Goal: Task Accomplishment & Management: Manage account settings

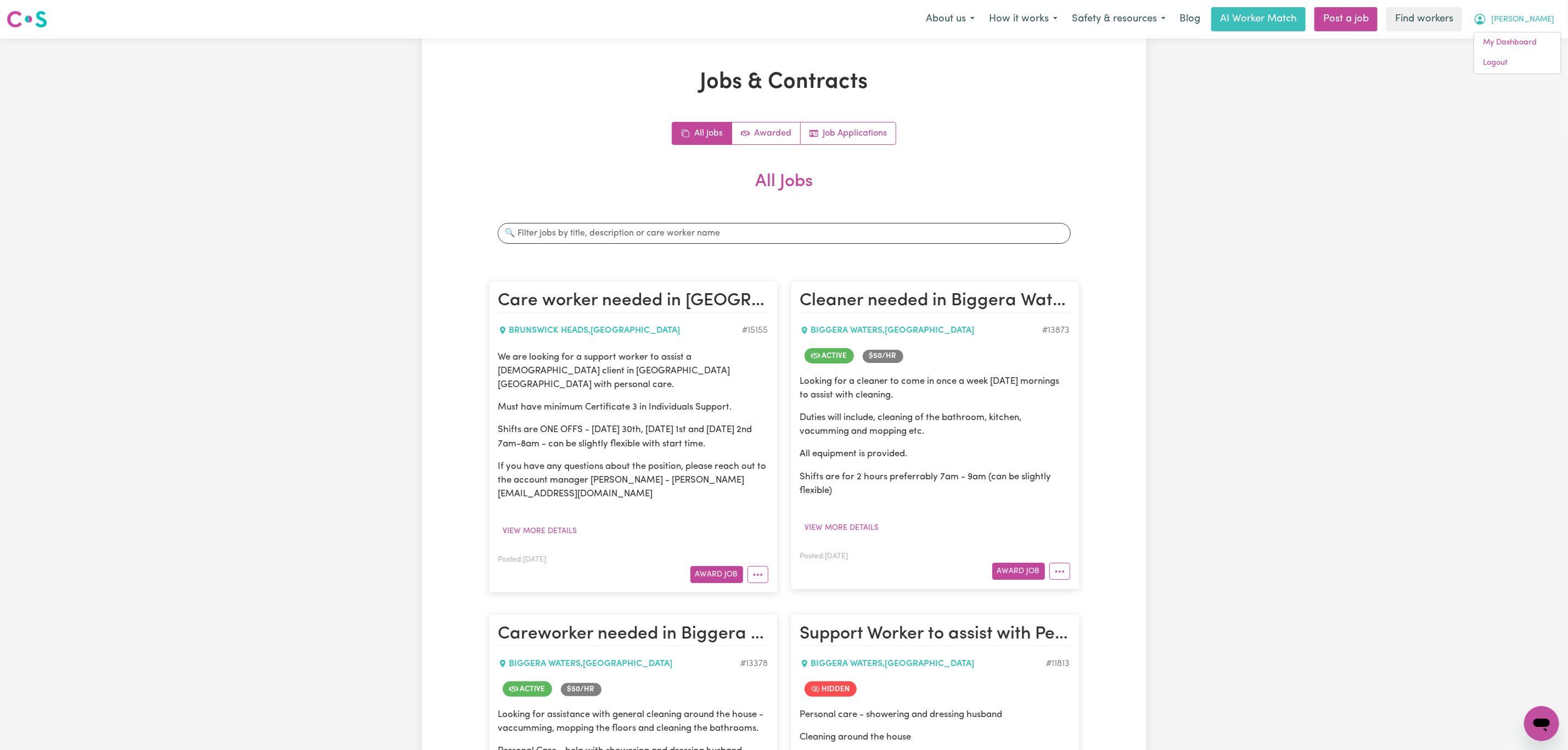
click at [1529, 57] on link "Logout" at bounding box center [1517, 63] width 86 height 21
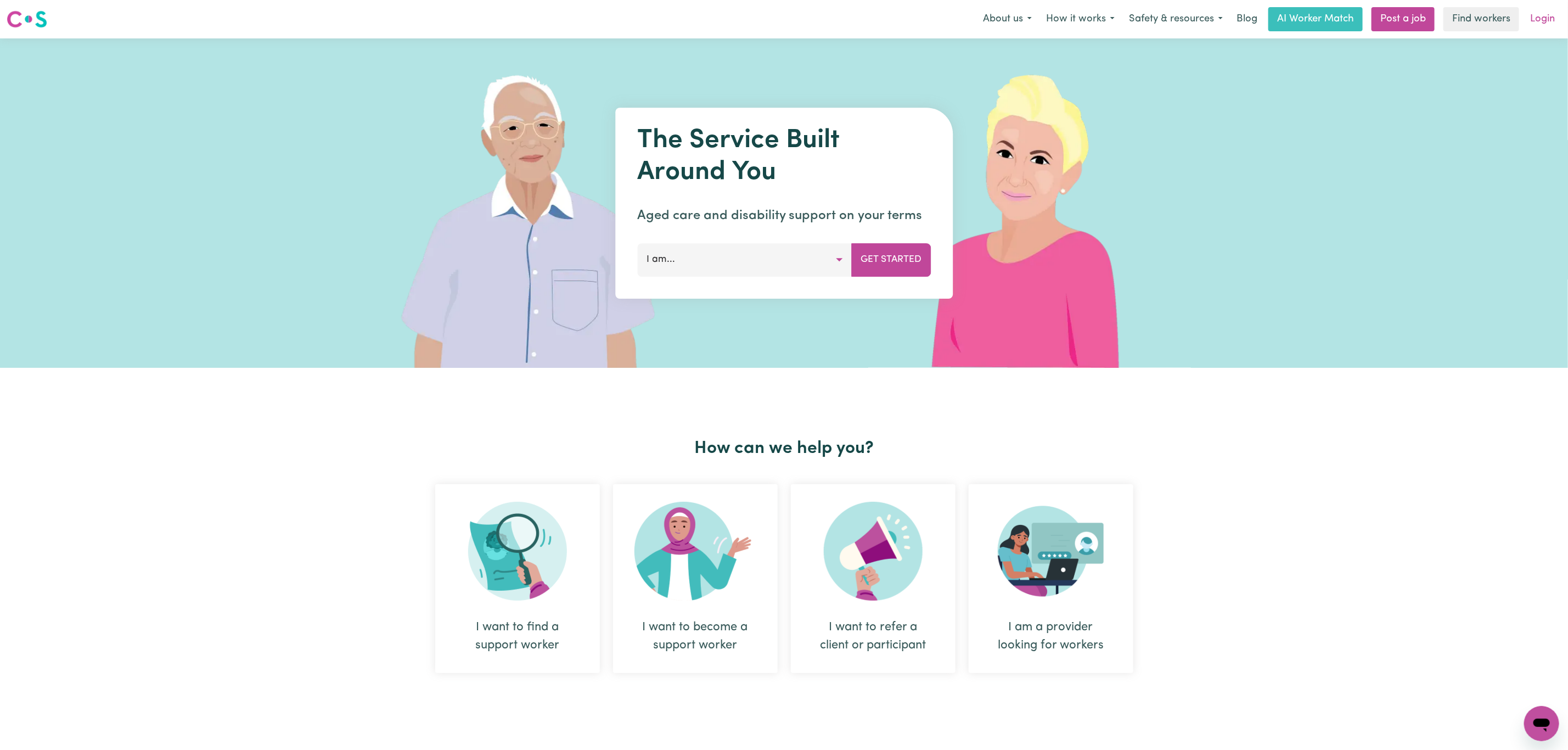
click at [1548, 13] on link "Login" at bounding box center [1543, 19] width 38 height 24
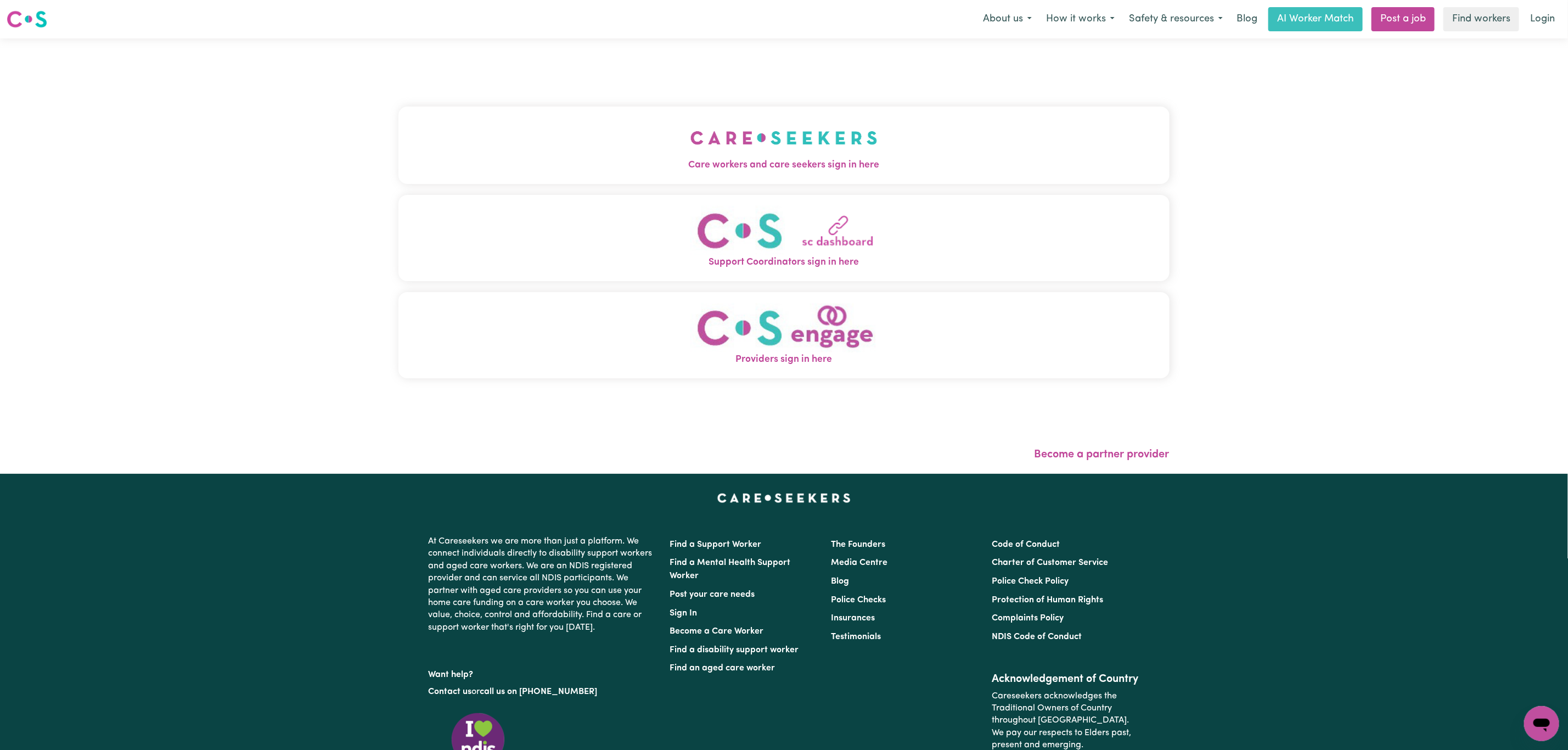
drag, startPoint x: 647, startPoint y: 61, endPoint x: 646, endPoint y: 135, distance: 74.0
click at [646, 67] on div "Care workers and care seekers sign in here Support Coordinators sign in here Pr…" at bounding box center [784, 248] width 771 height 375
click at [646, 139] on button "Care workers and care seekers sign in here" at bounding box center [784, 145] width 771 height 77
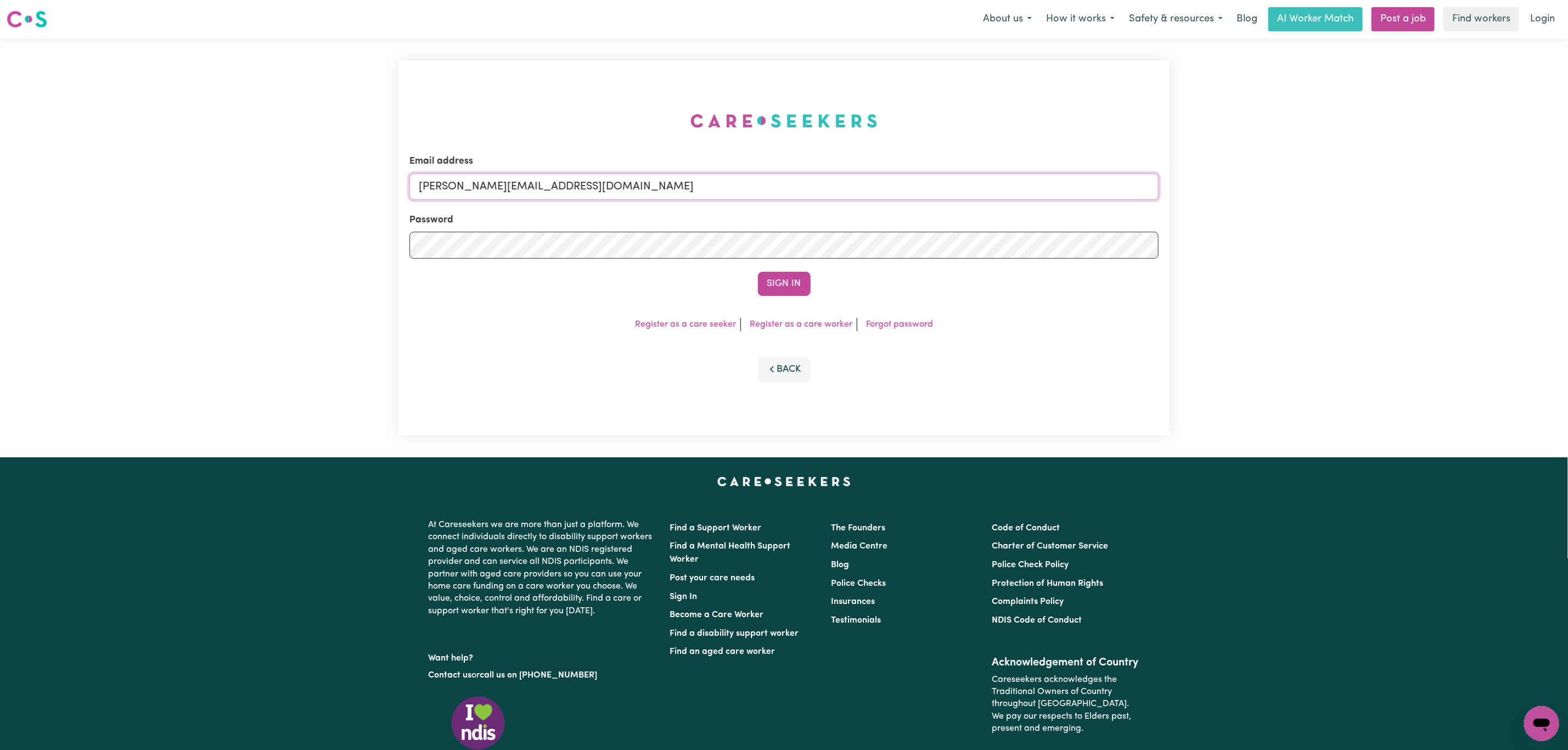
click at [593, 193] on input "[PERSON_NAME][EMAIL_ADDRESS][DOMAIN_NAME]" at bounding box center [784, 187] width 749 height 26
drag, startPoint x: 478, startPoint y: 192, endPoint x: 843, endPoint y: 224, distance: 366.4
click at [843, 218] on form "Email address [EMAIL_ADDRESS][PERSON_NAME][DOMAIN_NAME] Password Sign In" at bounding box center [784, 225] width 749 height 142
type input "superuser~[EMAIL_ADDRESS][DOMAIN_NAME]"
click at [788, 292] on button "Sign In" at bounding box center [784, 284] width 53 height 24
